Goal: Task Accomplishment & Management: Complete application form

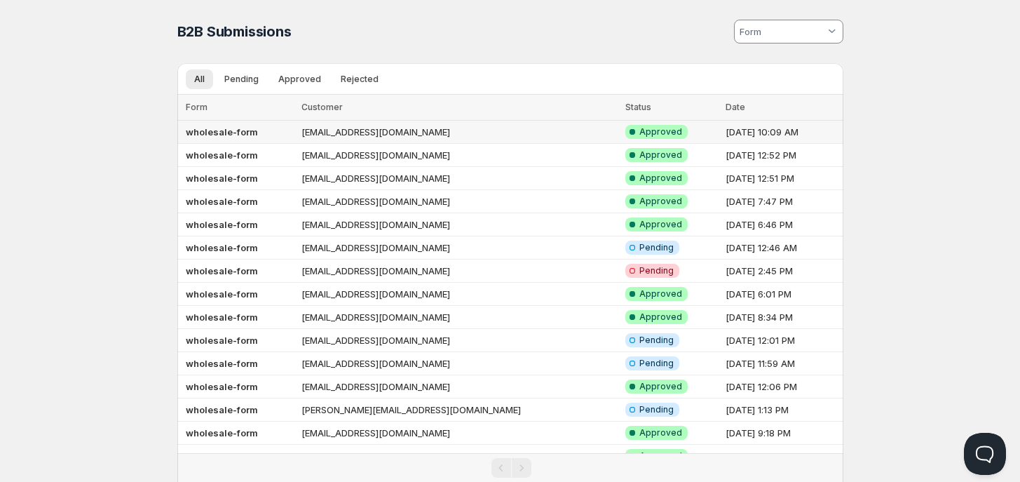
click at [360, 132] on td "[EMAIL_ADDRESS][DOMAIN_NAME]" at bounding box center [459, 132] width 324 height 23
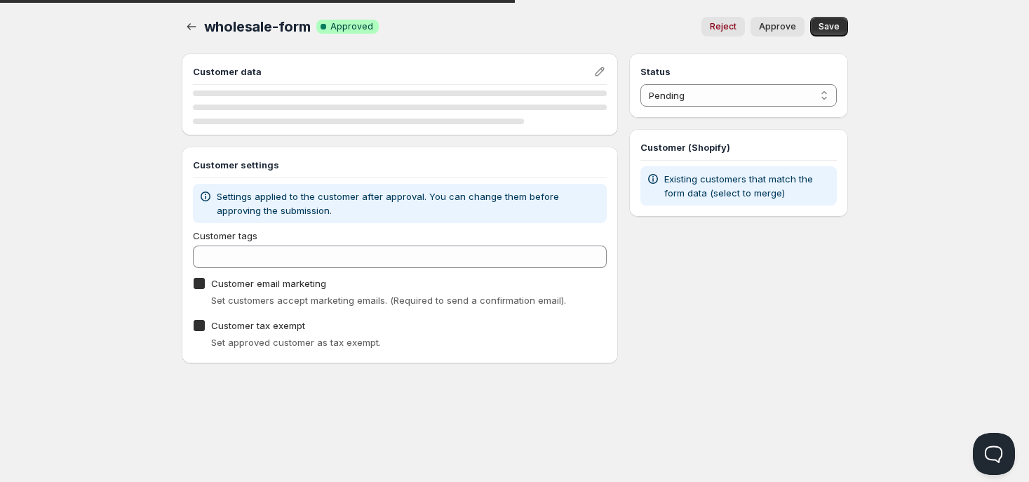
checkbox input "true"
select select "1"
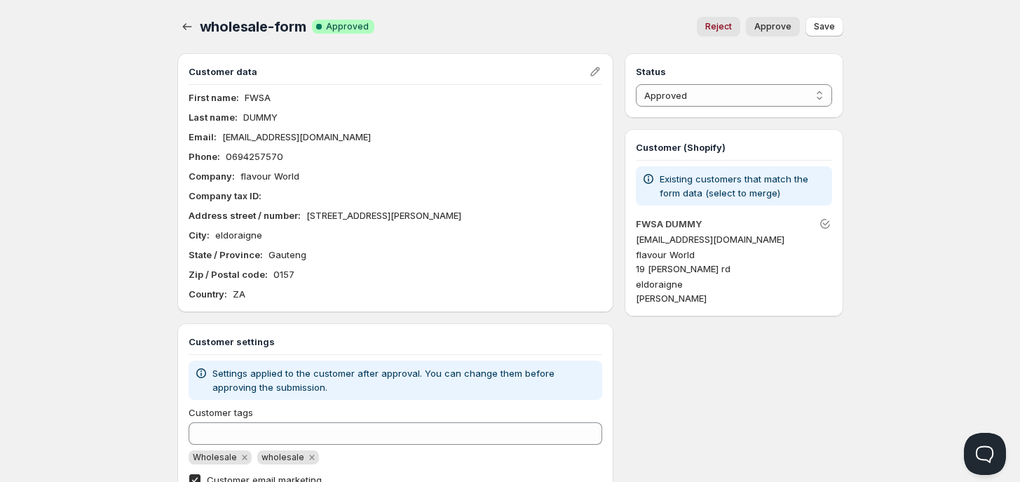
click at [39, 119] on div "Home Pricing Price lists Checkout Forms Submissions Settings Features Plans who…" at bounding box center [510, 297] width 1020 height 595
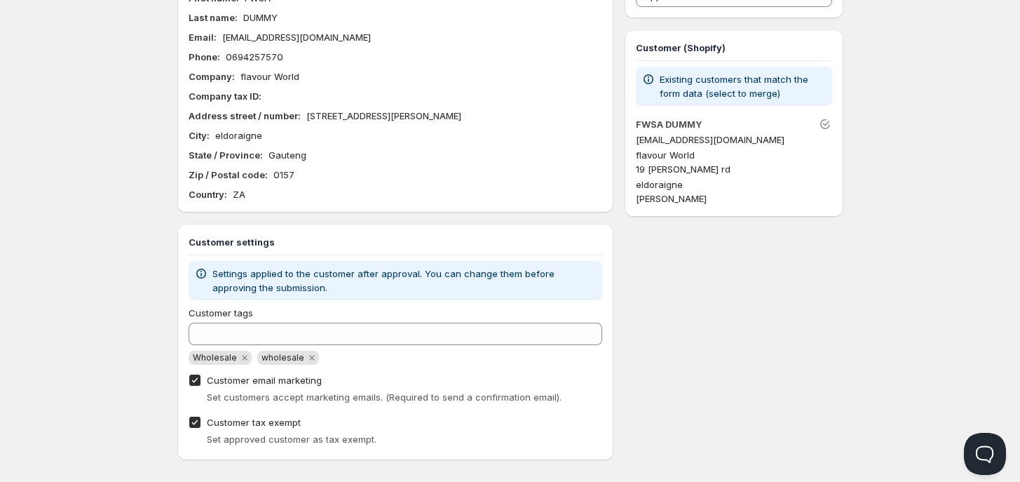
scroll to position [113, 0]
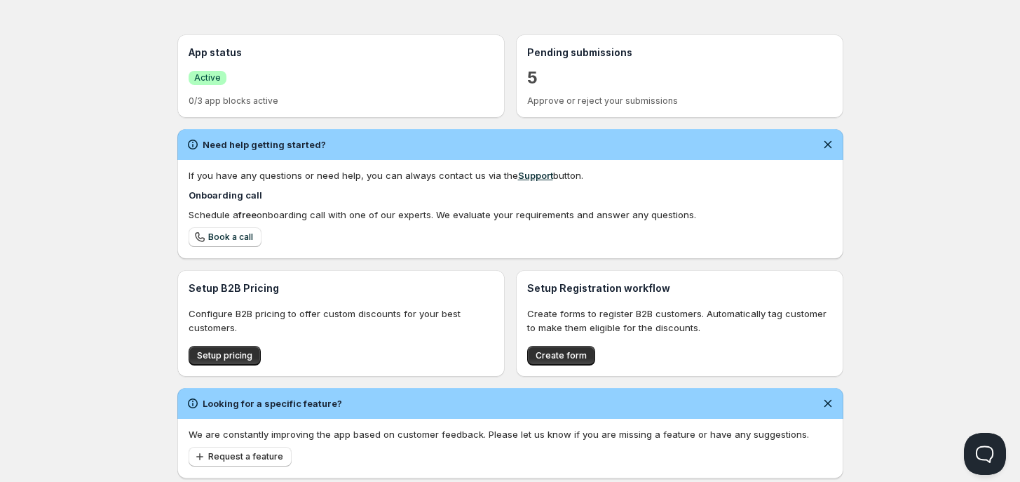
scroll to position [320, 0]
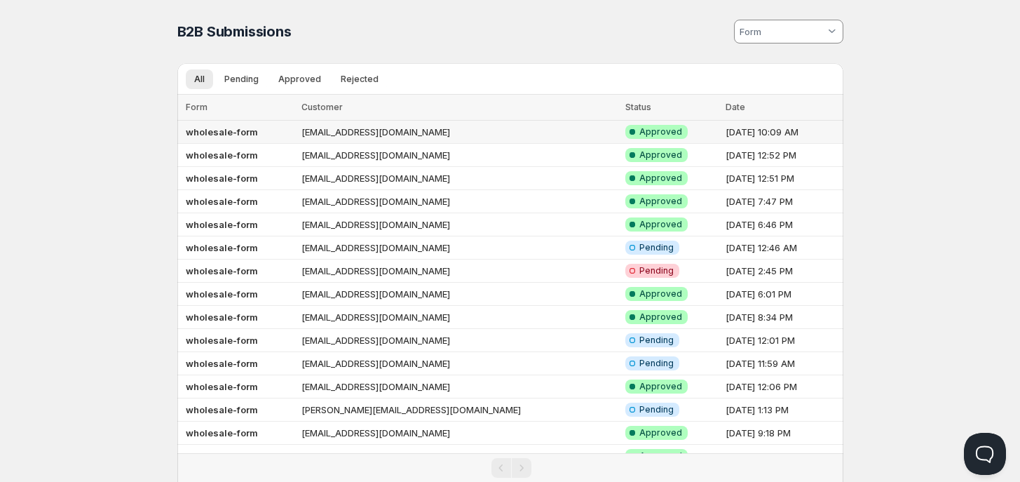
click at [447, 130] on td "[EMAIL_ADDRESS][DOMAIN_NAME]" at bounding box center [459, 132] width 324 height 23
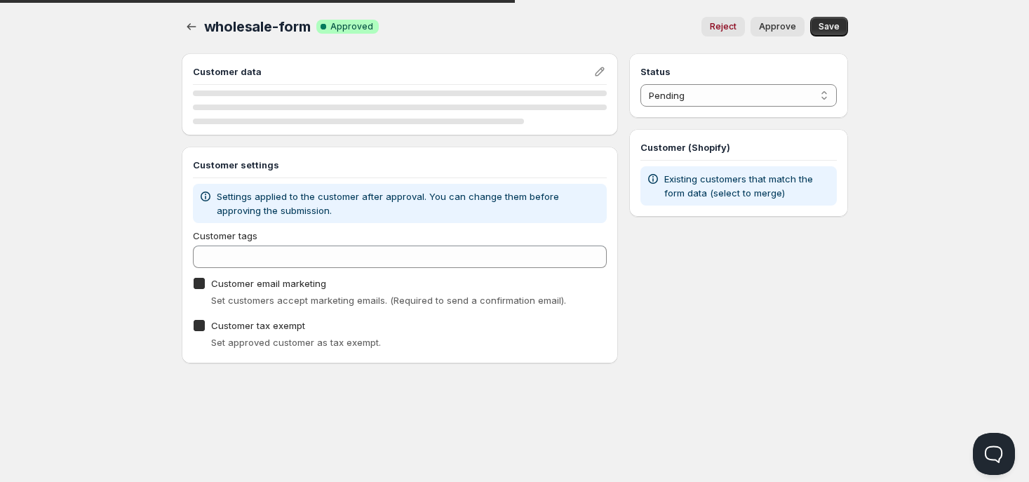
checkbox input "true"
select select "1"
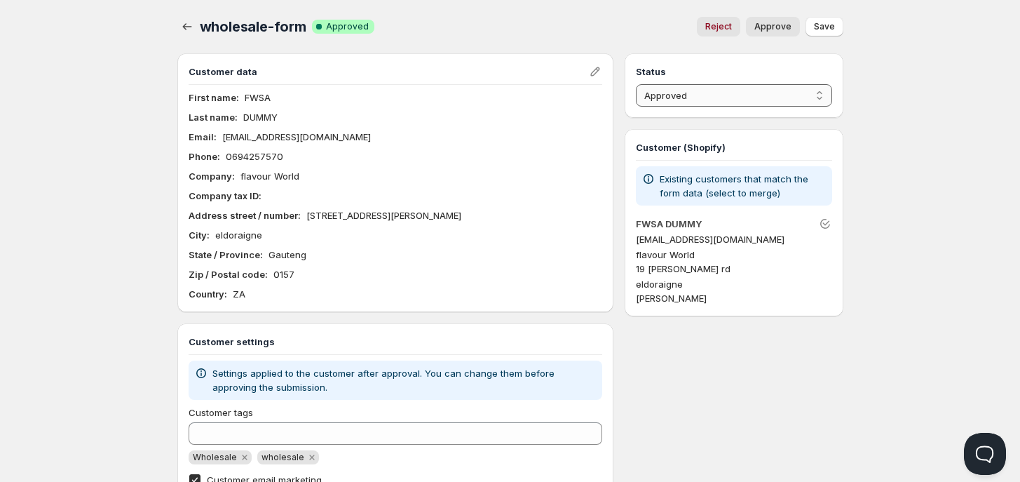
click at [757, 104] on select "Pending Approved Rejected Ignored Spam" at bounding box center [734, 95] width 196 height 22
click at [636, 84] on select "Pending Approved Rejected Ignored Spam" at bounding box center [734, 95] width 196 height 22
click at [783, 29] on span "Approve" at bounding box center [773, 26] width 37 height 11
